Goal: Task Accomplishment & Management: Use online tool/utility

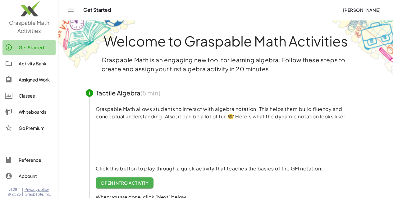
click at [39, 47] on div "Get Started" at bounding box center [36, 47] width 34 height 7
click at [38, 114] on div "Whiteboards" at bounding box center [36, 111] width 34 height 7
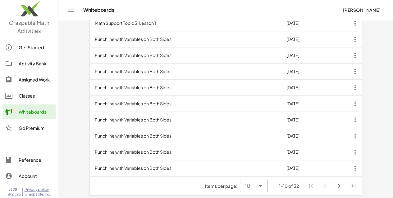
scroll to position [223, 0]
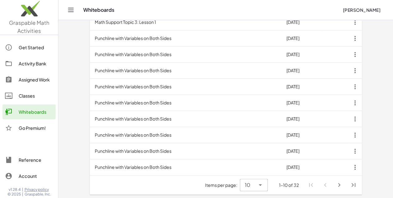
click at [34, 65] on div "Activity Bank" at bounding box center [36, 63] width 34 height 7
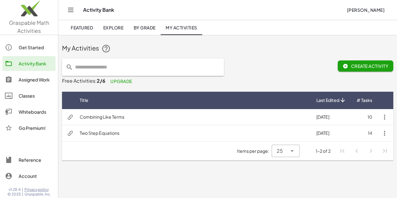
click at [349, 67] on span "Create Activity" at bounding box center [366, 66] width 46 height 6
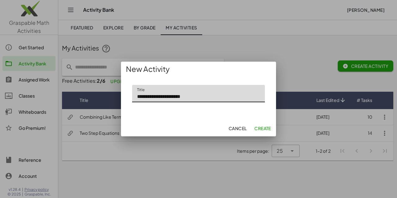
type input "**********"
click at [263, 130] on span "Create" at bounding box center [262, 129] width 17 height 6
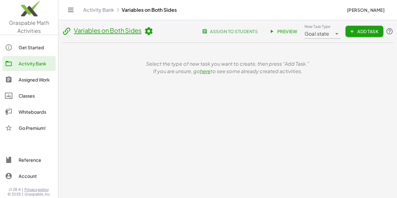
click at [351, 30] on icon "button" at bounding box center [352, 32] width 6 height 6
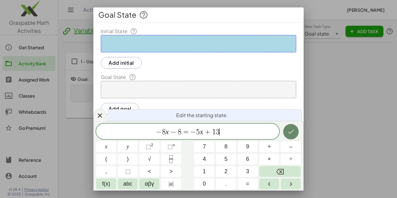
click at [289, 132] on icon "Done" at bounding box center [291, 132] width 6 height 4
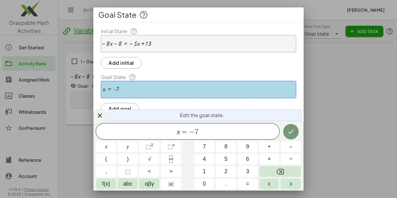
click at [317, 77] on div at bounding box center [198, 99] width 397 height 198
click at [289, 129] on icon "Done" at bounding box center [290, 131] width 7 height 7
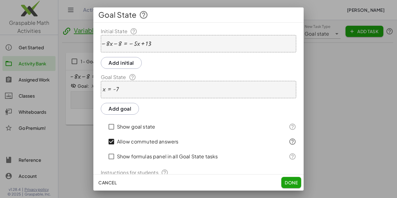
click at [297, 185] on span "Done" at bounding box center [291, 183] width 13 height 6
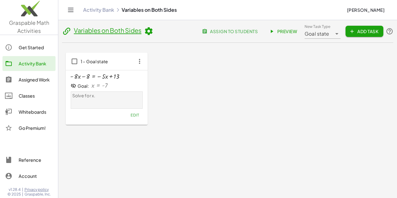
click at [142, 61] on icon "button" at bounding box center [139, 61] width 11 height 11
click at [279, 31] on span "Preview" at bounding box center [283, 32] width 27 height 6
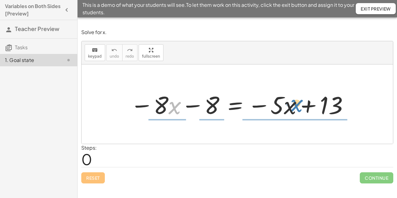
drag, startPoint x: 173, startPoint y: 112, endPoint x: 295, endPoint y: 110, distance: 122.0
click at [295, 110] on div at bounding box center [239, 104] width 225 height 32
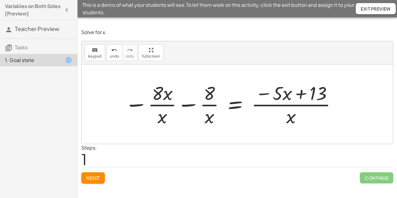
click at [101, 178] on button "Reset" at bounding box center [93, 178] width 24 height 11
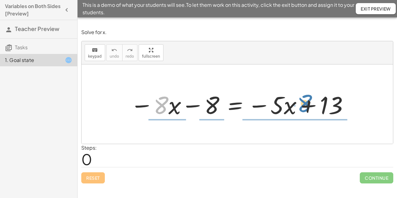
drag, startPoint x: 167, startPoint y: 106, endPoint x: 311, endPoint y: 104, distance: 143.7
click at [311, 104] on div at bounding box center [239, 104] width 225 height 32
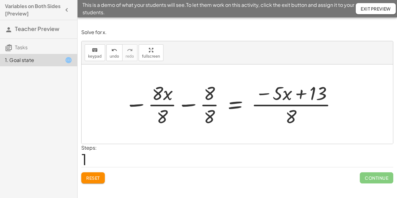
click at [96, 176] on span "Reset" at bounding box center [93, 178] width 14 height 6
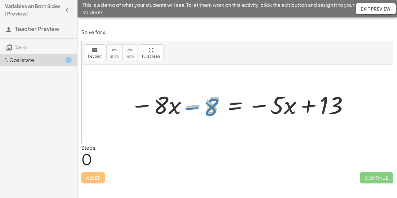
click at [191, 105] on div at bounding box center [239, 104] width 225 height 32
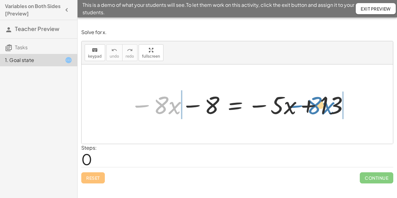
drag, startPoint x: 141, startPoint y: 106, endPoint x: 295, endPoint y: 106, distance: 153.9
click at [295, 106] on div at bounding box center [239, 104] width 225 height 32
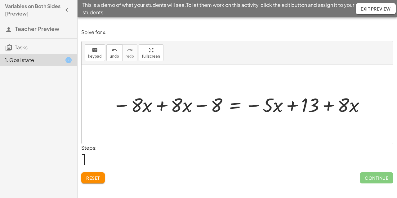
click at [162, 106] on div at bounding box center [240, 105] width 260 height 26
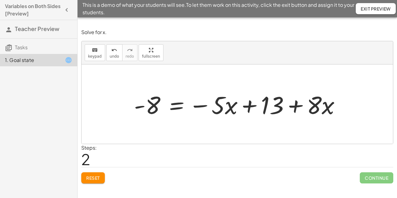
click at [295, 107] on div at bounding box center [240, 104] width 218 height 32
click at [297, 108] on div at bounding box center [240, 104] width 218 height 32
click at [248, 106] on div at bounding box center [240, 104] width 218 height 32
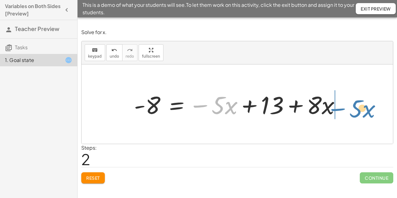
drag, startPoint x: 198, startPoint y: 106, endPoint x: 336, endPoint y: 109, distance: 137.8
click at [336, 109] on div at bounding box center [240, 104] width 218 height 32
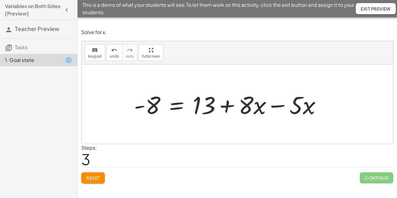
click at [279, 106] on div at bounding box center [230, 104] width 199 height 32
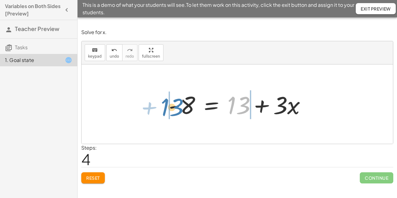
drag, startPoint x: 246, startPoint y: 108, endPoint x: 179, endPoint y: 109, distance: 67.0
click at [179, 109] on div at bounding box center [240, 104] width 149 height 32
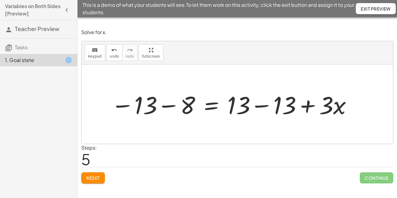
click at [170, 106] on div at bounding box center [232, 104] width 248 height 32
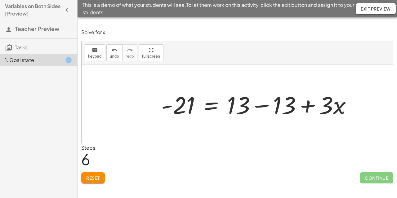
click at [264, 105] on div at bounding box center [259, 104] width 202 height 32
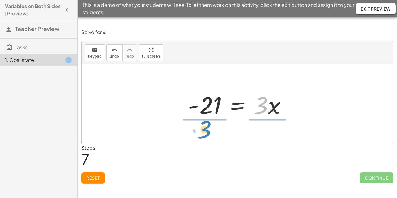
drag, startPoint x: 264, startPoint y: 112, endPoint x: 207, endPoint y: 136, distance: 62.3
click at [207, 136] on div "− · 8 · x − 8 = − · 5 · x + 13 − · 8 · x + · 8 · x − 8 = − · 5 · x + 13 + · 8 ·…" at bounding box center [238, 104] width 312 height 79
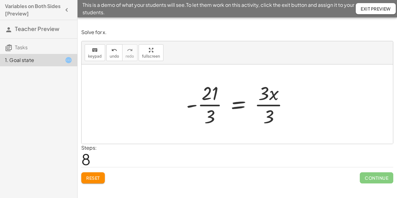
click at [212, 105] on div at bounding box center [240, 104] width 114 height 48
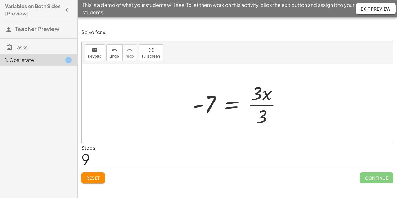
click at [260, 105] on div at bounding box center [240, 104] width 101 height 48
